Goal: Transaction & Acquisition: Book appointment/travel/reservation

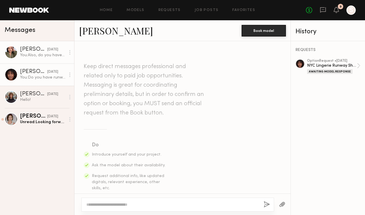
scroll to position [276, 0]
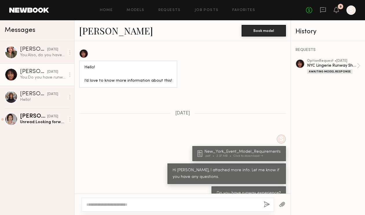
click at [31, 13] on header "Home Models Requests Job Posts Favorites Sign Out No fees up to $5,000 9 S" at bounding box center [182, 10] width 365 height 20
click at [36, 9] on link at bounding box center [29, 10] width 40 height 5
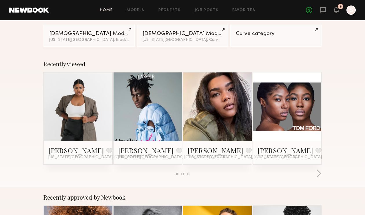
scroll to position [59, 0]
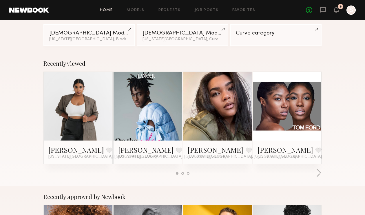
click at [168, 114] on div at bounding box center [147, 106] width 69 height 69
click at [160, 104] on link at bounding box center [148, 106] width 32 height 69
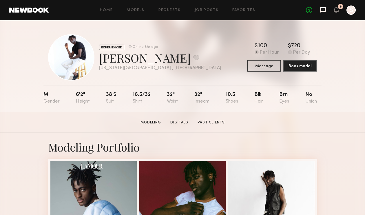
click at [324, 9] on icon at bounding box center [323, 9] width 2 height 1
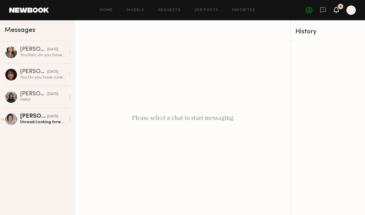
click at [338, 10] on icon at bounding box center [335, 10] width 5 height 6
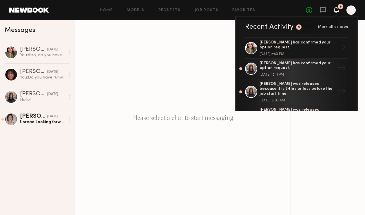
click at [309, 10] on link "No fees up to $5,000" at bounding box center [309, 10] width 6 height 6
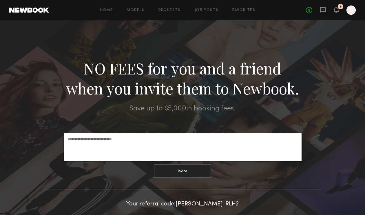
click at [32, 6] on header "Home Models Requests Job Posts Favorites Sign Out No fees up to $5,000 9 S" at bounding box center [182, 10] width 365 height 20
click at [35, 12] on link at bounding box center [29, 10] width 40 height 5
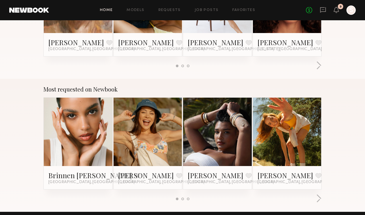
scroll to position [496, 0]
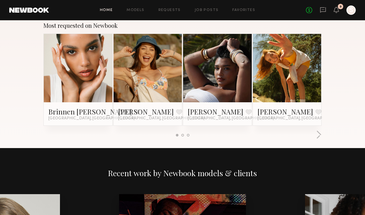
click at [153, 52] on link at bounding box center [148, 68] width 32 height 69
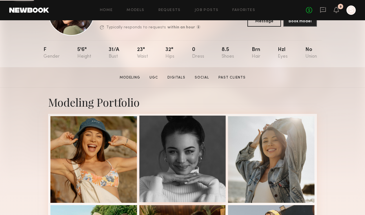
scroll to position [51, 0]
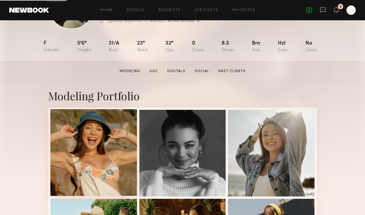
click at [129, 143] on div at bounding box center [93, 152] width 87 height 87
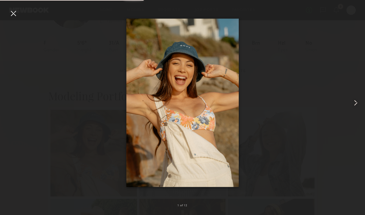
click at [355, 103] on common-icon at bounding box center [355, 102] width 9 height 9
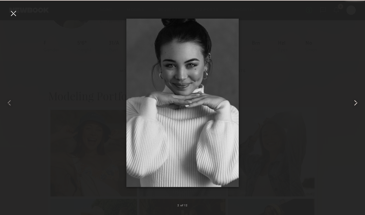
click at [355, 103] on common-icon at bounding box center [355, 102] width 9 height 9
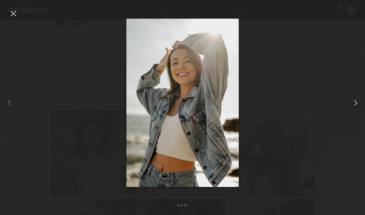
click at [355, 103] on common-icon at bounding box center [355, 102] width 9 height 9
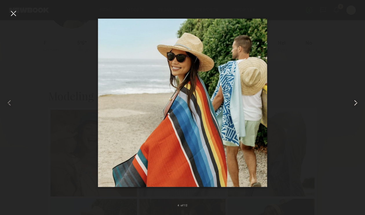
click at [355, 103] on common-icon at bounding box center [355, 102] width 9 height 9
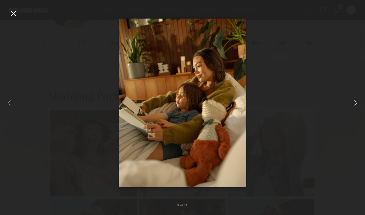
click at [355, 103] on common-icon at bounding box center [355, 102] width 9 height 9
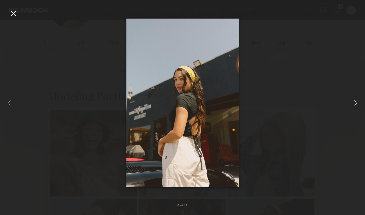
click at [355, 103] on common-icon at bounding box center [355, 102] width 9 height 9
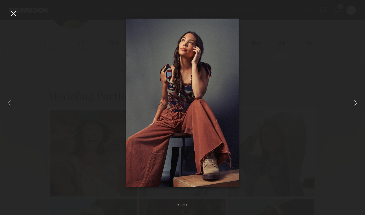
click at [355, 103] on common-icon at bounding box center [355, 102] width 9 height 9
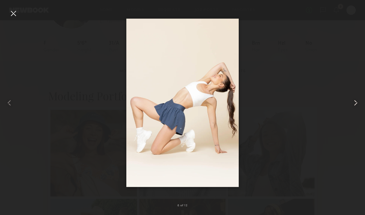
click at [355, 103] on common-icon at bounding box center [355, 102] width 9 height 9
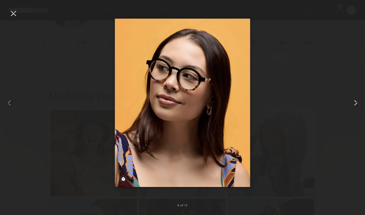
click at [355, 103] on common-icon at bounding box center [355, 102] width 9 height 9
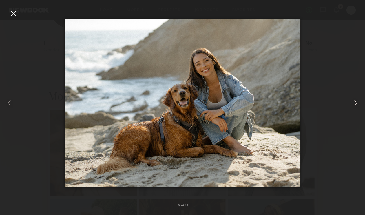
click at [355, 103] on common-icon at bounding box center [355, 102] width 9 height 9
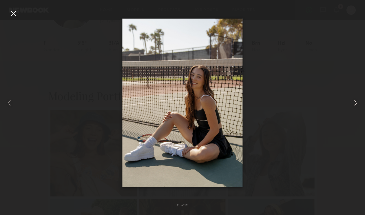
click at [355, 103] on common-icon at bounding box center [355, 102] width 9 height 9
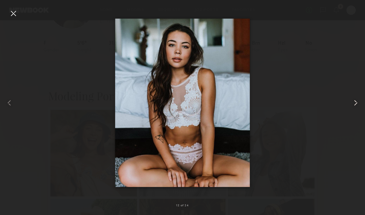
click at [355, 103] on common-icon at bounding box center [355, 102] width 9 height 9
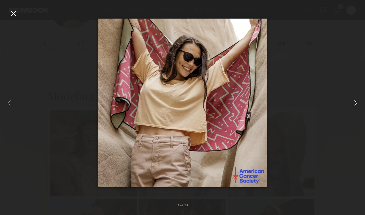
click at [355, 103] on common-icon at bounding box center [355, 102] width 9 height 9
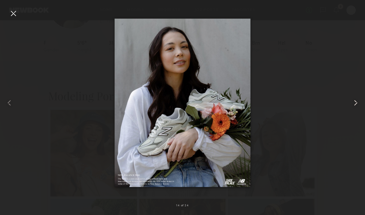
click at [355, 103] on common-icon at bounding box center [355, 102] width 9 height 9
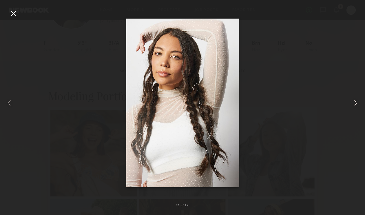
click at [355, 103] on common-icon at bounding box center [355, 102] width 9 height 9
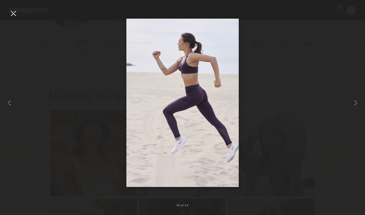
click at [17, 15] on div at bounding box center [13, 13] width 9 height 9
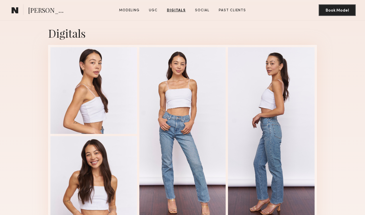
scroll to position [1293, 0]
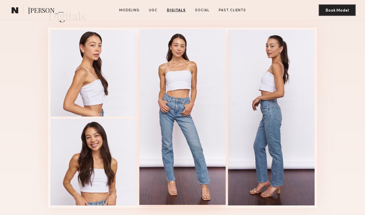
click at [215, 97] on div at bounding box center [182, 116] width 87 height 175
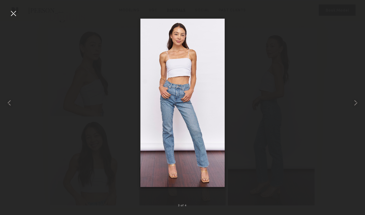
click at [12, 16] on div at bounding box center [13, 13] width 9 height 9
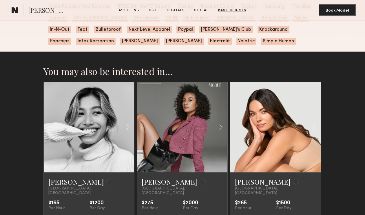
scroll to position [1578, 0]
